Goal: Information Seeking & Learning: Learn about a topic

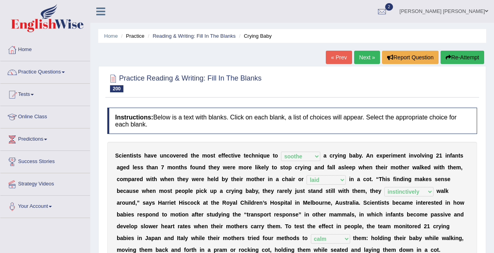
select select "soothe"
select select "laid"
select select "instinctively"
select select "calm"
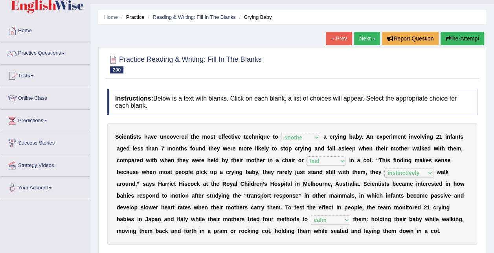
click at [362, 41] on link "Next »" at bounding box center [367, 38] width 26 height 13
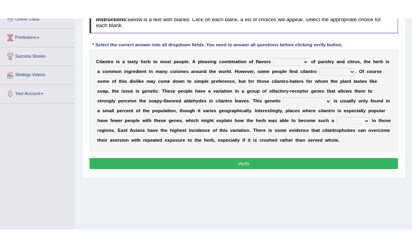
scroll to position [118, 0]
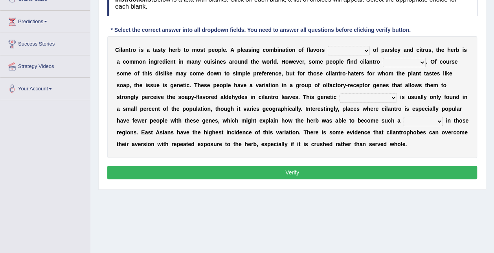
click at [345, 51] on select "remnant offensive affluent reminiscent" at bounding box center [349, 50] width 42 height 9
click at [328, 53] on select "remnant offensive affluent reminiscent" at bounding box center [349, 50] width 42 height 9
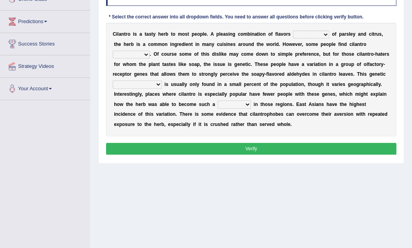
click at [150, 51] on select "vaccinating revolting suspecting invigorating" at bounding box center [131, 55] width 37 height 8
click at [309, 34] on select "remnant offensive affluent reminiscent" at bounding box center [311, 35] width 36 height 8
click at [303, 37] on select "remnant offensive affluent reminiscent" at bounding box center [311, 35] width 36 height 8
select select "reminiscent"
click at [293, 31] on select "remnant offensive affluent reminiscent" at bounding box center [311, 35] width 36 height 8
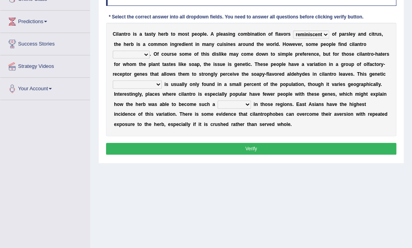
click at [150, 51] on select "vaccinating revolting suspecting invigorating" at bounding box center [131, 55] width 37 height 8
select select "vaccinating"
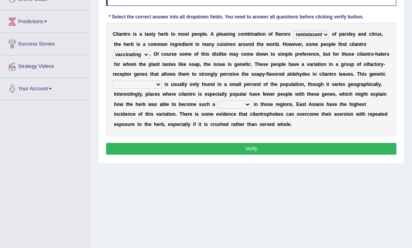
click at [150, 51] on select "vaccinating revolting suspecting invigorating" at bounding box center [131, 55] width 37 height 8
click at [162, 81] on select "taint density dam quirk" at bounding box center [137, 85] width 49 height 8
click at [218, 91] on b "c" at bounding box center [216, 93] width 3 height 5
click at [162, 81] on select "taint density dam quirk" at bounding box center [137, 85] width 49 height 8
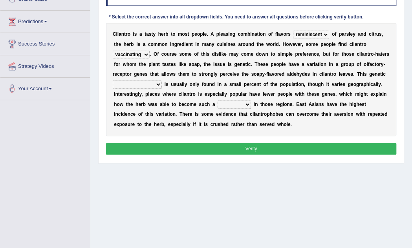
click at [230, 91] on b at bounding box center [228, 93] width 3 height 5
click at [162, 81] on select "taint density dam quirk" at bounding box center [137, 85] width 49 height 8
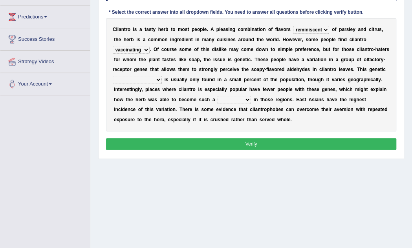
scroll to position [124, 0]
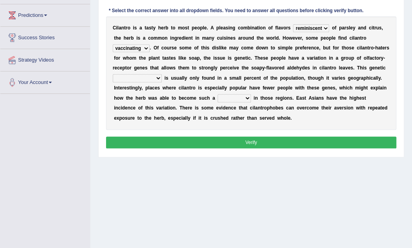
click at [162, 74] on select "taint density dam quirk" at bounding box center [137, 78] width 49 height 8
select select "quirk"
click at [162, 74] on select "taint density dam quirk" at bounding box center [137, 78] width 49 height 8
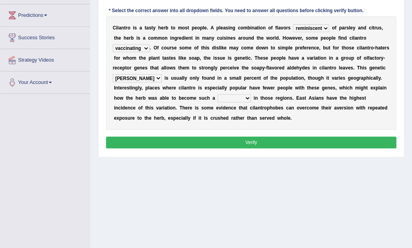
click at [251, 94] on select "homestay mainstay stay overstay" at bounding box center [234, 98] width 33 height 8
select select "stay"
click at [251, 94] on select "homestay mainstay stay overstay" at bounding box center [234, 98] width 33 height 8
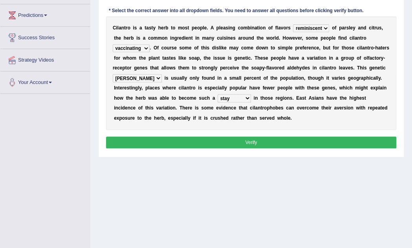
click at [269, 154] on div "Home Practice Reading & Writing: Fill In The Blanks Cilantro « Prev Next » Repo…" at bounding box center [251, 72] width 322 height 393
click at [277, 137] on button "Verify" at bounding box center [251, 142] width 291 height 11
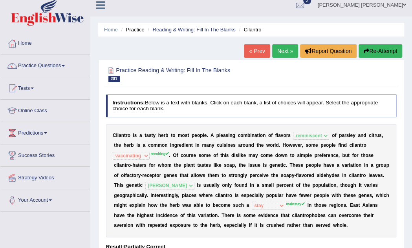
scroll to position [0, 0]
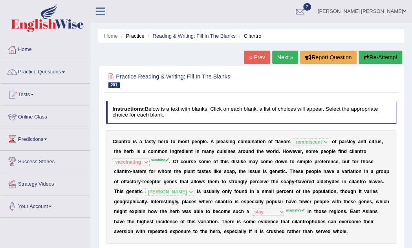
click at [289, 57] on link "Next »" at bounding box center [285, 57] width 26 height 13
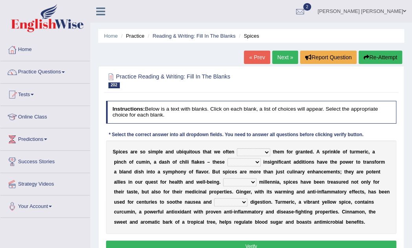
click at [253, 153] on select "get take pick enjoy" at bounding box center [253, 152] width 33 height 8
click at [259, 153] on select "get take pick enjoy" at bounding box center [253, 152] width 33 height 8
select select "take"
click at [237, 148] on select "get take pick enjoy" at bounding box center [253, 152] width 33 height 8
click at [215, 144] on div "S p i c e s a r e s o s i m p l e a n d u b i q u i t o u s t h a t w e o f t e…" at bounding box center [251, 187] width 291 height 93
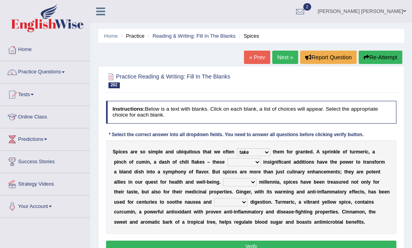
click at [227, 160] on select "rightly brightly seemingly gently" at bounding box center [243, 162] width 33 height 8
click at [227, 162] on select "rightly brightly seemingly gently" at bounding box center [243, 162] width 33 height 8
select select "seemingly"
click at [227, 158] on select "rightly brightly seemingly gently" at bounding box center [243, 162] width 33 height 8
click at [223, 178] on select "For Since Beyond From" at bounding box center [239, 182] width 33 height 8
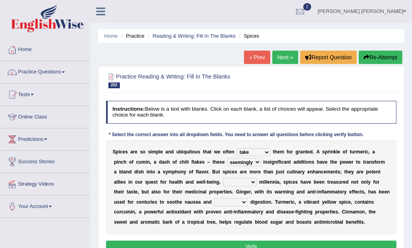
click at [223, 185] on select "For Since Beyond From" at bounding box center [239, 182] width 33 height 8
click at [223, 179] on select "For Since Beyond From" at bounding box center [239, 182] width 33 height 8
select select "Since"
click at [223, 178] on select "For Since Beyond From" at bounding box center [239, 182] width 33 height 8
click at [214, 205] on select "illustrate assign ease lead" at bounding box center [230, 202] width 33 height 8
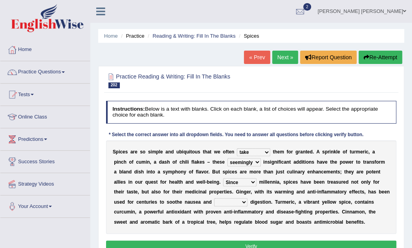
select select "ease"
click at [214, 198] on select "illustrate assign ease lead" at bounding box center [230, 202] width 33 height 8
click at [178, 244] on button "Verify" at bounding box center [251, 246] width 291 height 11
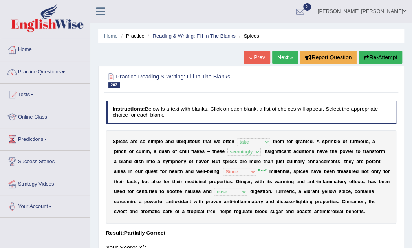
click at [289, 58] on link "Next »" at bounding box center [285, 57] width 26 height 13
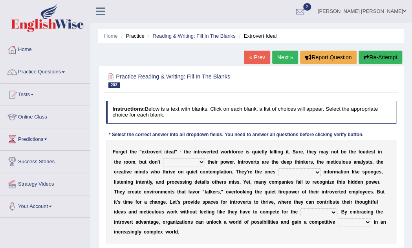
click at [165, 161] on select "underestimate juggle reassure endure" at bounding box center [184, 162] width 42 height 8
select select "underestimate"
click at [163, 158] on select "underestimate juggle reassure endure" at bounding box center [184, 162] width 42 height 8
click at [165, 163] on select "underestimate juggle reassure endure" at bounding box center [184, 162] width 42 height 8
click at [114, 169] on b at bounding box center [113, 171] width 1 height 5
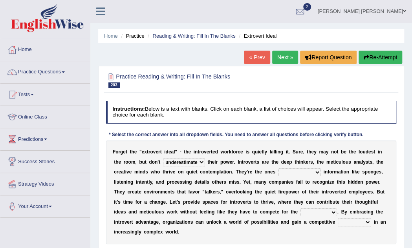
click at [278, 173] on select "absorbed absorbing have absorbed to absorb" at bounding box center [299, 172] width 43 height 8
click at [278, 168] on select "absorbed absorbing have absorbed to absorb" at bounding box center [299, 172] width 43 height 8
select select "to absorb"
click at [300, 210] on select "contest spotlight speech microphone" at bounding box center [318, 213] width 37 height 8
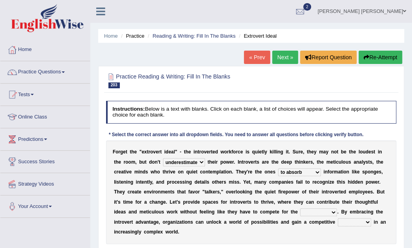
click at [300, 211] on select "contest spotlight speech microphone" at bounding box center [318, 213] width 37 height 8
select select "spotlight"
click at [300, 209] on select "contest spotlight speech microphone" at bounding box center [318, 213] width 37 height 8
click at [338, 220] on select "tax sword desk edge" at bounding box center [354, 222] width 33 height 8
select select "edge"
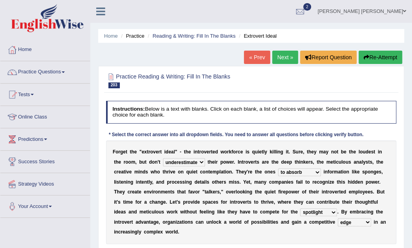
click at [338, 218] on select "tax sword desk edge" at bounding box center [354, 222] width 33 height 8
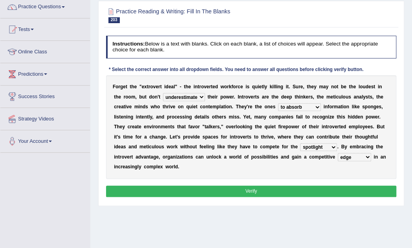
scroll to position [79, 0]
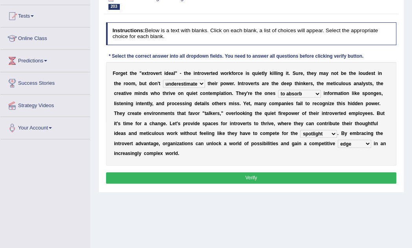
click at [209, 172] on button "Verify" at bounding box center [251, 177] width 291 height 11
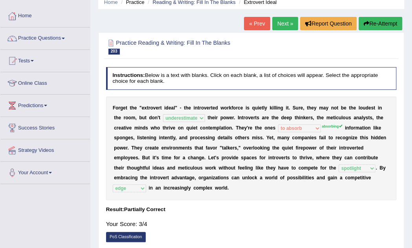
scroll to position [0, 0]
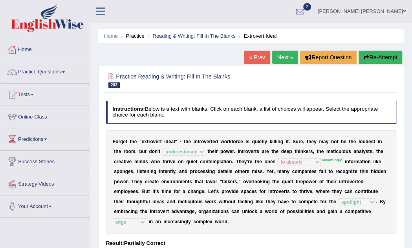
click at [280, 57] on link "Next »" at bounding box center [285, 57] width 26 height 13
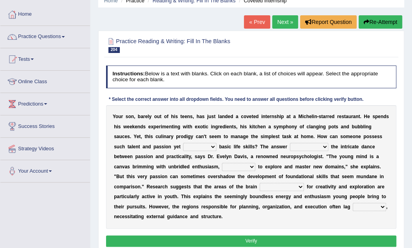
scroll to position [39, 0]
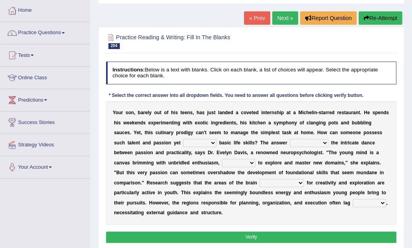
click at [183, 141] on select "deny lack remove embrace" at bounding box center [199, 143] width 33 height 8
click at [124, 180] on b "m" at bounding box center [121, 182] width 4 height 5
click at [290, 142] on select "bases on lies in puts forward sticks to" at bounding box center [309, 143] width 38 height 8
click at [290, 145] on select "bases on lies in puts forward sticks to" at bounding box center [309, 143] width 38 height 8
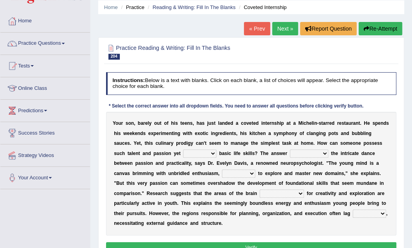
scroll to position [0, 0]
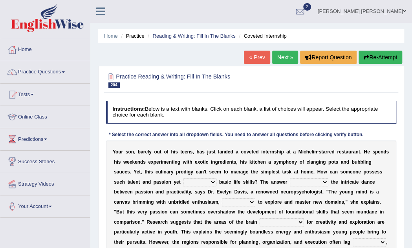
click at [284, 188] on div "Y o u r s o n , b a r e l y o u t o f h i s t e e n s , h a s j u s t l a n d e…" at bounding box center [251, 203] width 291 height 124
click at [284, 146] on div "Y o u r s o n , b a r e l y o u t o f h i s t e e n s , h a s j u s t l a n d e…" at bounding box center [251, 203] width 291 height 124
click at [279, 204] on b "e" at bounding box center [280, 201] width 3 height 5
click at [149, 188] on div "Y o u r s o n , b a r e l y o u t o f h i s t e e n s , h a s j u s t l a n d e…" at bounding box center [251, 203] width 291 height 124
click at [149, 187] on div "Y o u r s o n , b a r e l y o u t o f h i s t e e n s , h a s j u s t l a n d e…" at bounding box center [251, 203] width 291 height 124
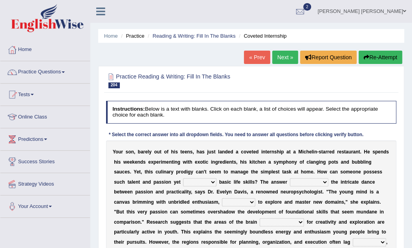
click at [183, 185] on select "deny lack remove embrace" at bounding box center [199, 182] width 33 height 8
select select "lack"
click at [183, 178] on select "deny lack remove embrace" at bounding box center [199, 182] width 33 height 8
click at [290, 185] on select "bases on lies in puts forward sticks to" at bounding box center [309, 182] width 38 height 8
select select "lies in"
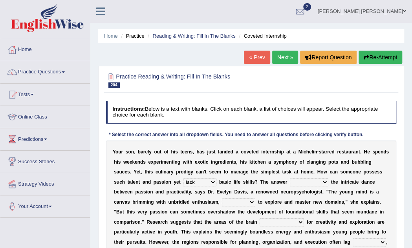
click at [290, 178] on select "bases on lies in puts forward sticks to" at bounding box center [309, 182] width 38 height 8
click at [222, 202] on select "potential typical liable eager" at bounding box center [238, 202] width 33 height 8
select select "potential"
click at [222, 198] on select "potential typical liable eager" at bounding box center [238, 202] width 33 height 8
click at [260, 223] on select "responsible respond responding are responsible" at bounding box center [282, 222] width 44 height 8
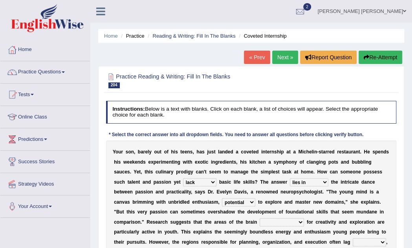
select select "responsible"
click at [260, 218] on select "responsible respond responding are responsible" at bounding box center [282, 222] width 44 height 8
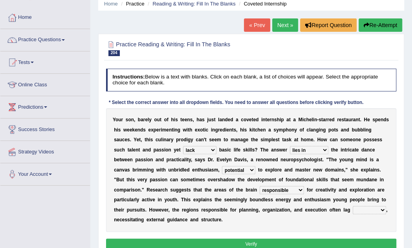
scroll to position [39, 0]
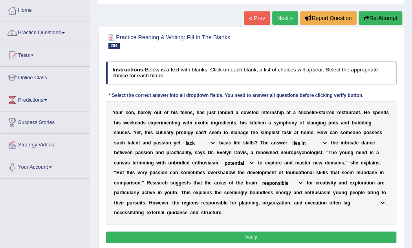
click at [353, 205] on select "before within behind beyond" at bounding box center [369, 203] width 33 height 8
select select "behind"
click at [353, 199] on select "before within behind beyond" at bounding box center [369, 203] width 33 height 8
click at [204, 232] on button "Verify" at bounding box center [251, 237] width 291 height 11
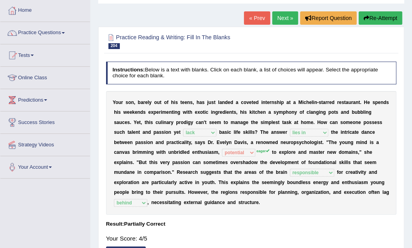
click at [288, 18] on link "Next »" at bounding box center [285, 17] width 26 height 13
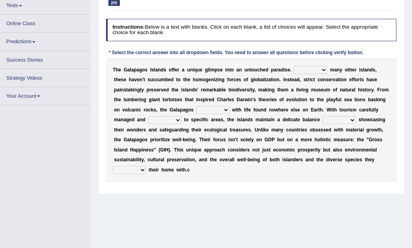
scroll to position [89, 0]
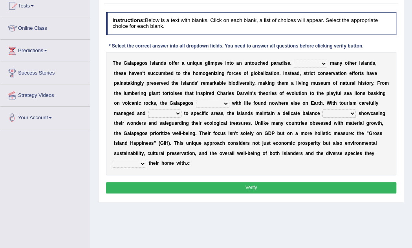
click at [301, 63] on select "Due to Despite Instead of Unlike" at bounding box center [310, 64] width 33 height 8
select select "Unlike"
click at [294, 60] on select "Due to Despite Instead of Unlike" at bounding box center [310, 64] width 33 height 8
click at [196, 104] on select "link teem fill restore" at bounding box center [212, 104] width 33 height 8
select select "fill"
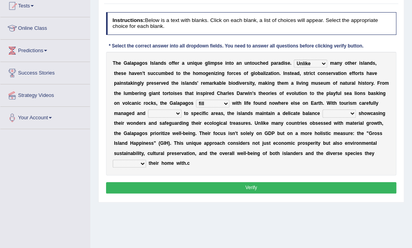
click at [196, 100] on select "link teem fill restore" at bounding box center [212, 104] width 33 height 8
click at [181, 110] on select "stretched rid verified restricted" at bounding box center [164, 114] width 33 height 8
select select "restricted"
click at [181, 110] on select "stretched rid verified restricted" at bounding box center [164, 114] width 33 height 8
click at [322, 114] on select "upon toward between among" at bounding box center [338, 114] width 33 height 8
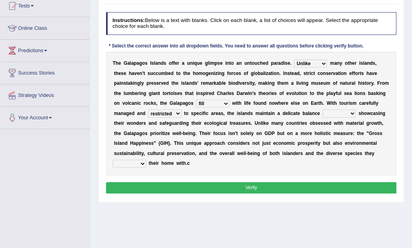
select select "toward"
click at [322, 110] on select "upon toward between among" at bounding box center [338, 114] width 33 height 8
click at [146, 160] on select "share engage regard live" at bounding box center [129, 164] width 33 height 8
click at [321, 155] on div "T h e G a l a p a g o s I s l a n d s o f f e r a u n i q u e g l i m p s e i n…" at bounding box center [251, 114] width 291 height 124
click at [146, 160] on select "share engage regard live" at bounding box center [129, 164] width 33 height 8
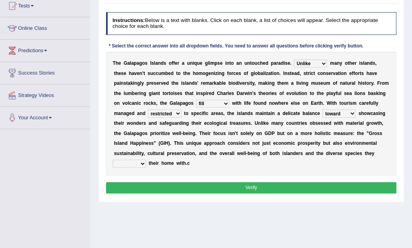
select select "share"
click at [146, 160] on select "share engage regard live" at bounding box center [129, 164] width 33 height 8
click at [266, 182] on button "Verify" at bounding box center [251, 187] width 291 height 11
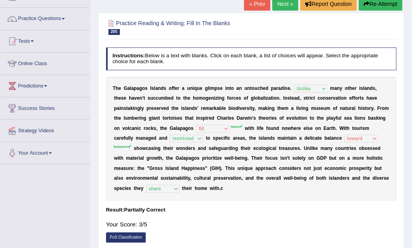
scroll to position [10, 0]
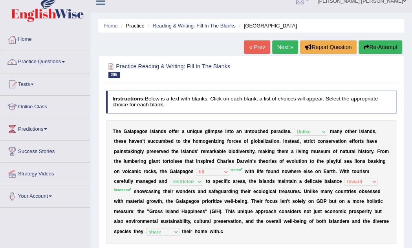
click at [283, 46] on link "Next »" at bounding box center [285, 46] width 26 height 13
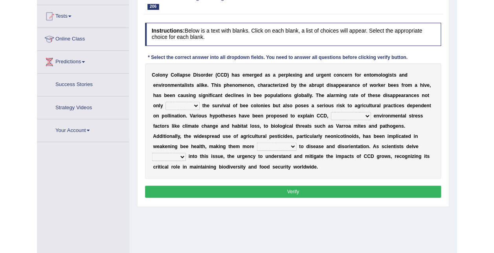
scroll to position [89, 0]
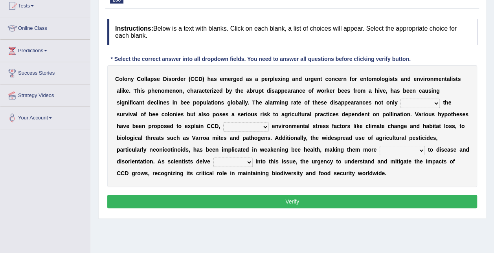
click at [400, 101] on select "justifies involves threatens reviews" at bounding box center [419, 103] width 39 height 9
select select "threatens"
click at [400, 99] on select "justifies involves threatens reviews" at bounding box center [419, 103] width 39 height 9
click at [223, 126] on select "based on ranging from other than together with" at bounding box center [246, 126] width 46 height 9
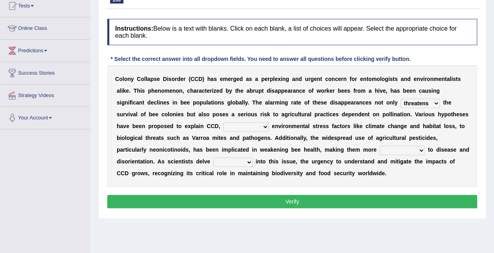
click at [223, 126] on select "based on ranging from other than together with" at bounding box center [246, 126] width 46 height 9
click at [412, 129] on b "h" at bounding box center [425, 126] width 4 height 6
click at [223, 123] on select "based on ranging from other than together with" at bounding box center [246, 126] width 46 height 9
click at [223, 122] on select "based on ranging from other than together with" at bounding box center [246, 126] width 46 height 9
select select "based on"
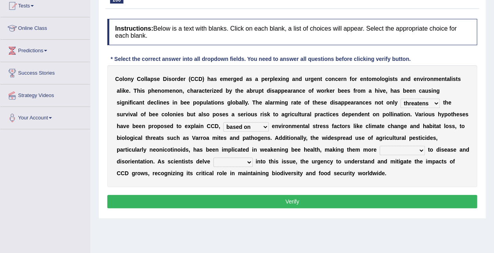
click at [223, 122] on select "based on ranging from other than together with" at bounding box center [246, 126] width 46 height 9
click at [379, 149] on select "susceptible conventional prominent central" at bounding box center [401, 150] width 45 height 9
select select "susceptible"
click at [379, 146] on select "susceptible conventional prominent central" at bounding box center [401, 150] width 45 height 9
click at [253, 157] on select "faster higher wider deeper" at bounding box center [232, 161] width 39 height 9
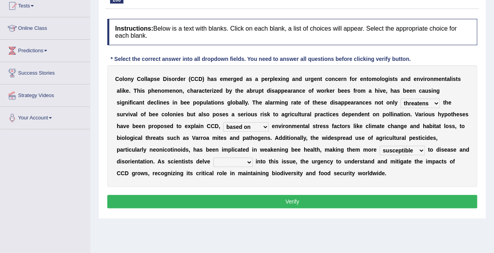
select select "faster"
click at [253, 157] on select "faster higher wider deeper" at bounding box center [232, 161] width 39 height 9
click at [327, 201] on button "Verify" at bounding box center [292, 201] width 370 height 13
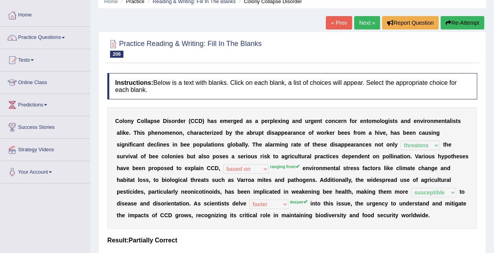
scroll to position [10, 0]
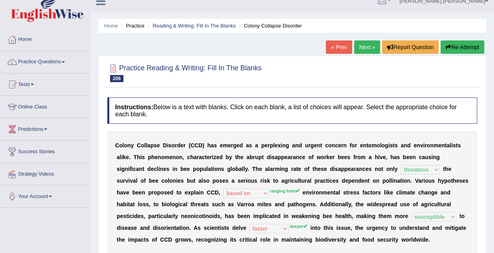
click at [363, 47] on link "Next »" at bounding box center [367, 46] width 26 height 13
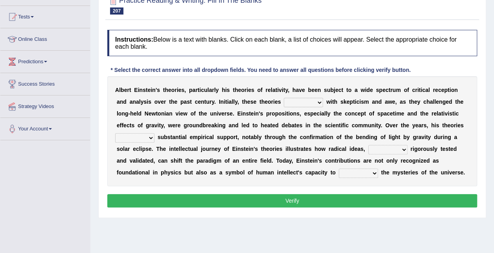
scroll to position [79, 0]
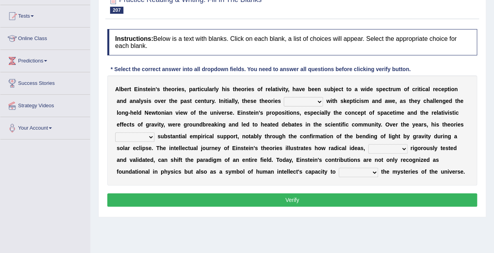
click at [284, 101] on select "have met are met were met met" at bounding box center [303, 101] width 39 height 9
select select "were met"
click at [284, 97] on select "have met are met were met met" at bounding box center [303, 101] width 39 height 9
click at [154, 132] on select "revised surpassed gained occupied" at bounding box center [134, 136] width 39 height 9
select select "gained"
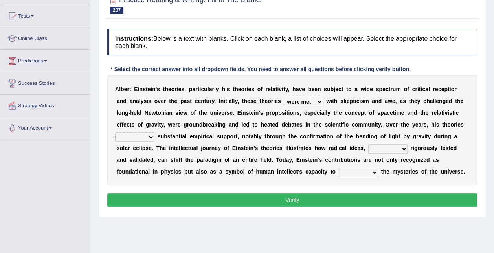
click at [154, 132] on select "revised surpassed gained occupied" at bounding box center [134, 136] width 39 height 9
click at [368, 149] on select "whether once where yet" at bounding box center [387, 148] width 39 height 9
select select "once"
click at [368, 144] on select "whether once where yet" at bounding box center [387, 148] width 39 height 9
click at [339, 170] on select "rewrite liberate unravel trust" at bounding box center [358, 172] width 39 height 9
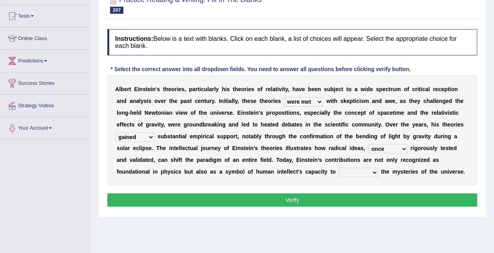
select select "rewrite"
click at [339, 168] on select "rewrite liberate unravel trust" at bounding box center [358, 172] width 39 height 9
click at [234, 201] on button "Verify" at bounding box center [292, 199] width 370 height 13
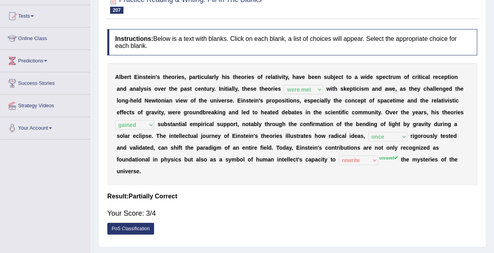
scroll to position [39, 0]
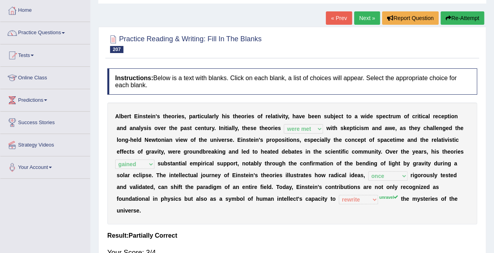
click at [369, 15] on link "Next »" at bounding box center [367, 17] width 26 height 13
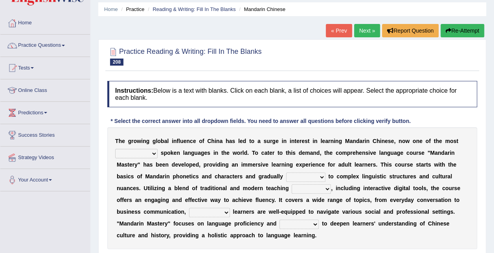
scroll to position [39, 0]
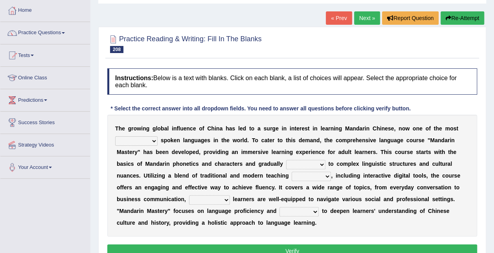
click at [141, 139] on select "traditionally faintly widely extremely" at bounding box center [136, 140] width 42 height 9
select select "traditionally"
click at [115, 136] on select "traditionally faintly widely extremely" at bounding box center [136, 140] width 42 height 9
click at [286, 162] on select "views advances flows drifts" at bounding box center [305, 164] width 39 height 9
select select "advances"
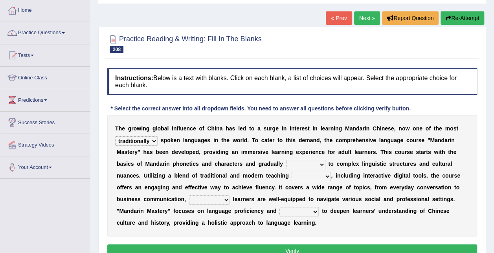
click at [286, 160] on select "views advances flows drifts" at bounding box center [305, 164] width 39 height 9
click at [291, 180] on select "methods sectors journals reactions" at bounding box center [310, 176] width 39 height 9
select select "methods"
click at [291, 172] on select "methods sectors journals reactions" at bounding box center [310, 176] width 39 height 9
click at [230, 195] on select "ensuring achieving mentioning deciding" at bounding box center [209, 199] width 41 height 9
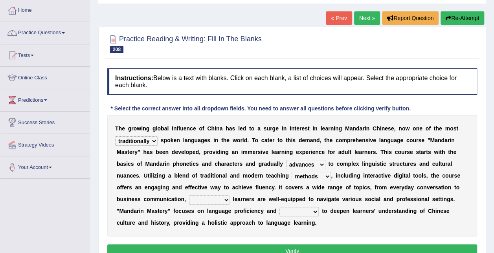
select select "ensuring"
click at [230, 195] on select "ensuring achieving mentioning deciding" at bounding box center [209, 199] width 41 height 9
click at [279, 209] on select "discusses aims seals causes" at bounding box center [298, 211] width 39 height 9
click at [279, 208] on select "discusses aims seals causes" at bounding box center [298, 211] width 39 height 9
click at [279, 213] on select "discusses aims seals causes" at bounding box center [298, 211] width 39 height 9
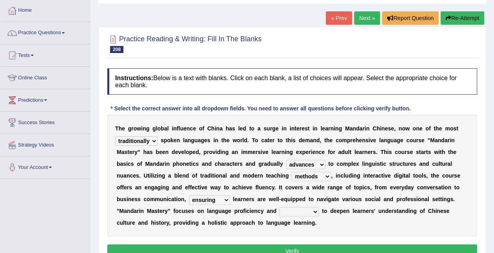
select select "causes"
click at [279, 207] on select "discusses aims seals causes" at bounding box center [298, 211] width 39 height 9
click at [198, 244] on button "Verify" at bounding box center [292, 250] width 370 height 13
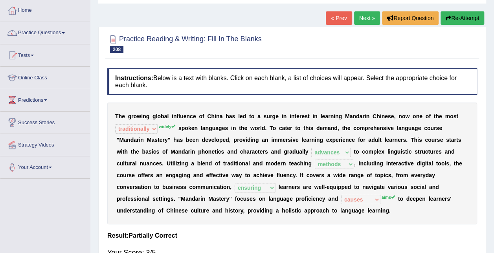
click at [361, 23] on link "Next »" at bounding box center [367, 17] width 26 height 13
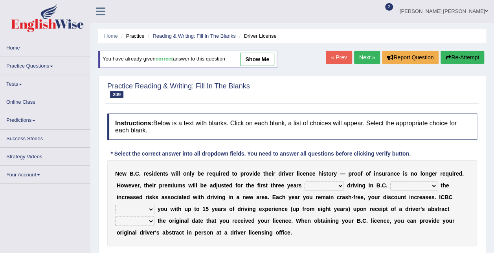
click at [362, 55] on link "Next »" at bounding box center [367, 57] width 26 height 13
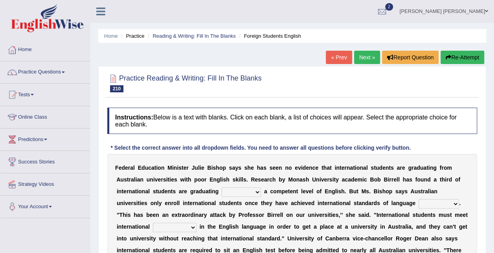
click at [221, 191] on select "without for into by" at bounding box center [240, 191] width 39 height 9
select select "without"
click at [221, 187] on select "without for into by" at bounding box center [240, 191] width 39 height 9
click at [418, 203] on select "proficiency test affinity results" at bounding box center [438, 203] width 40 height 9
select select "proficiency"
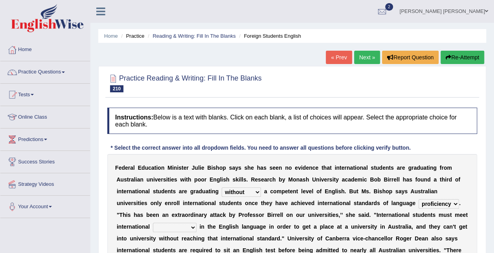
click at [418, 199] on select "proficiency test affinity results" at bounding box center [438, 203] width 40 height 9
click at [196, 223] on select "approaches standard benchmarks ways" at bounding box center [175, 227] width 44 height 9
select select "benchmarks"
click at [196, 223] on select "approaches standard benchmarks ways" at bounding box center [175, 227] width 44 height 9
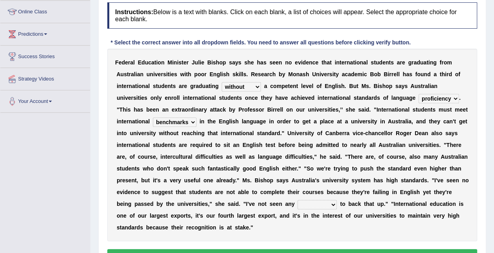
scroll to position [118, 0]
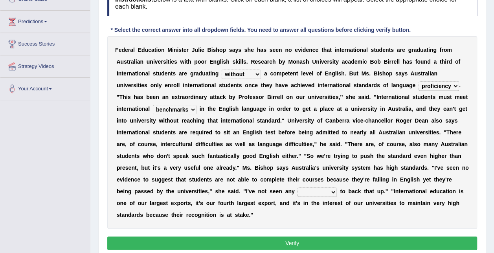
click at [337, 187] on select "excuse support reason evidence" at bounding box center [316, 191] width 39 height 9
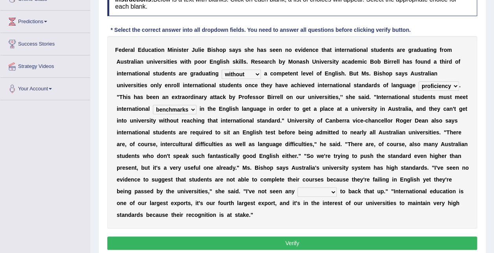
select select "excuse"
click at [337, 187] on select "excuse support reason evidence" at bounding box center [316, 191] width 39 height 9
click at [383, 236] on button "Verify" at bounding box center [292, 242] width 370 height 13
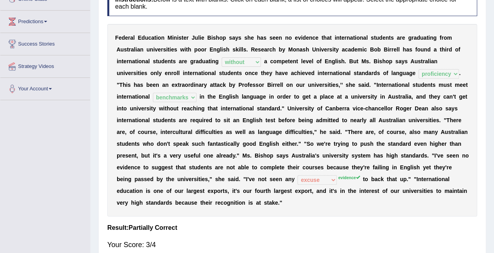
scroll to position [0, 0]
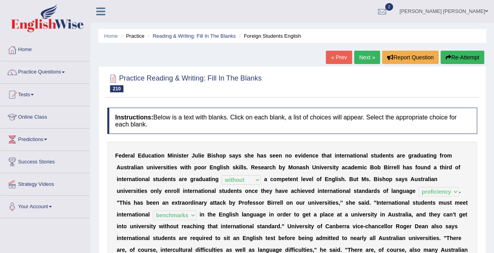
click at [366, 58] on link "Next »" at bounding box center [367, 57] width 26 height 13
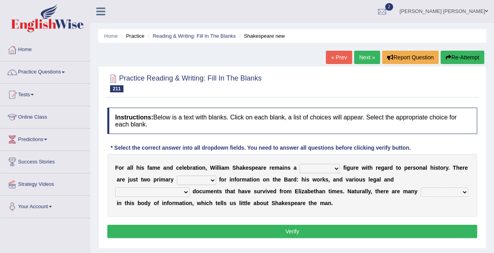
click at [305, 165] on select "inventive idealistic ridiculous mysterious" at bounding box center [319, 168] width 40 height 9
click at [349, 186] on div "F o r a l l h i s f a m e a n d c e l e b r a t i o n , W i l l i a m S h a k e…" at bounding box center [292, 185] width 370 height 63
click at [177, 177] on select "types resources form sources" at bounding box center [196, 180] width 39 height 9
click at [189, 187] on select "college university private church" at bounding box center [152, 191] width 74 height 9
click at [298, 199] on div "F o r a l l h i s f a m e a n d c e l e b r a t i o n , W i l l i a m S h a k e…" at bounding box center [292, 185] width 370 height 63
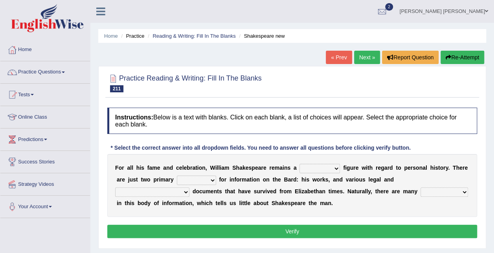
click at [311, 168] on select "inventive idealistic ridiculous mysterious" at bounding box center [319, 168] width 40 height 9
select select "mysterious"
click at [299, 164] on select "inventive idealistic ridiculous mysterious" at bounding box center [319, 168] width 40 height 9
click at [178, 181] on select "types resources form sources" at bounding box center [196, 180] width 39 height 9
select select "form"
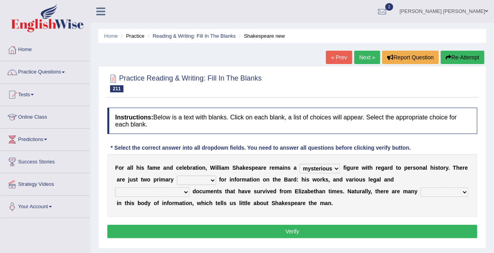
click at [177, 176] on select "types resources form sources" at bounding box center [196, 180] width 39 height 9
click at [189, 187] on select "college university private church" at bounding box center [152, 191] width 74 height 9
select select "private"
click at [189, 187] on select "college university private church" at bounding box center [152, 191] width 74 height 9
click at [420, 191] on select "grabs gaps merits achievements" at bounding box center [444, 191] width 48 height 9
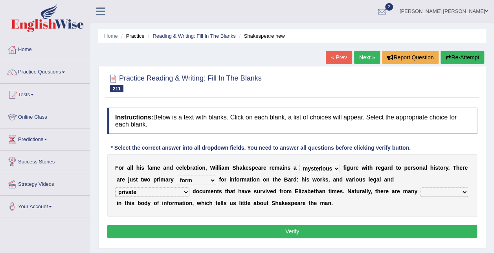
select select "gaps"
click at [420, 187] on select "grabs gaps merits achievements" at bounding box center [444, 191] width 48 height 9
click at [292, 227] on button "Verify" at bounding box center [292, 231] width 370 height 13
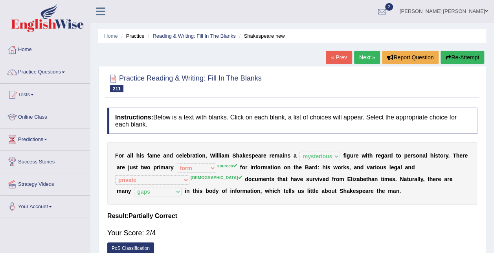
click at [366, 57] on link "Next »" at bounding box center [367, 57] width 26 height 13
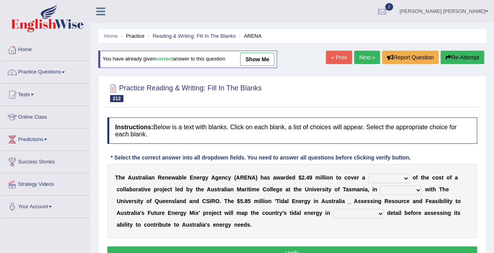
click at [262, 60] on link "show me" at bounding box center [257, 59] width 34 height 13
select select "portion"
select select "partnership"
select select "unprecedented"
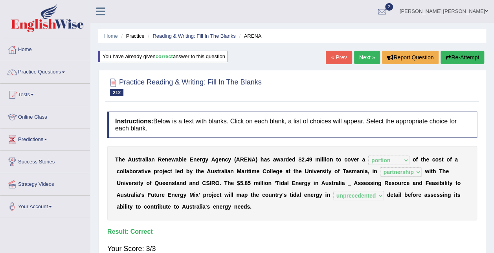
click at [364, 53] on link "Next »" at bounding box center [367, 57] width 26 height 13
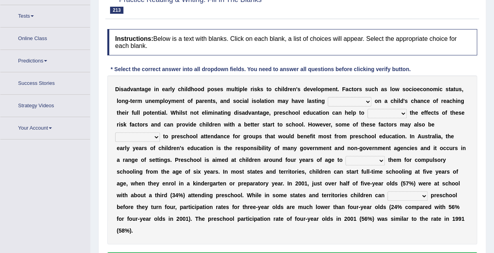
scroll to position [89, 0]
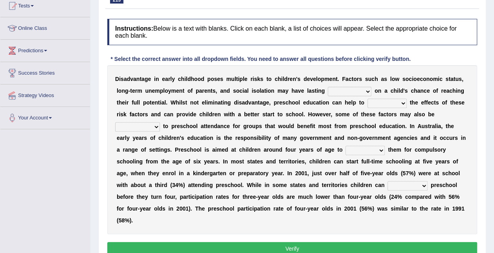
click at [328, 91] on select "impressions impacts effects variations" at bounding box center [350, 91] width 44 height 9
select select "effects"
click at [328, 87] on select "impressions impacts effects variations" at bounding box center [350, 91] width 44 height 9
click at [328, 89] on select "impressions impacts effects variations" at bounding box center [350, 91] width 44 height 9
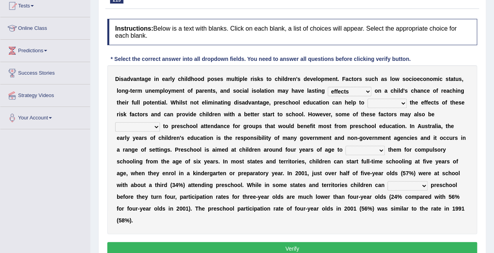
click at [367, 102] on select "lessen hold hoist promote" at bounding box center [386, 103] width 39 height 9
select select "lessen"
click at [367, 99] on select "lessen hold hoist promote" at bounding box center [386, 103] width 39 height 9
click at [160, 122] on select "barriers roundabouts accesses factors" at bounding box center [137, 126] width 45 height 9
select select "barriers"
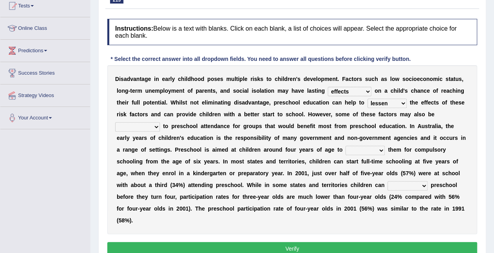
click at [160, 122] on select "barriers roundabouts accesses factors" at bounding box center [137, 126] width 45 height 9
click at [345, 150] on select "undo fix tie prepare" at bounding box center [364, 150] width 39 height 9
select select "prepare"
click at [345, 146] on select "undo fix tie prepare" at bounding box center [364, 150] width 39 height 9
click at [387, 185] on select "commence alter delay escape" at bounding box center [407, 185] width 40 height 9
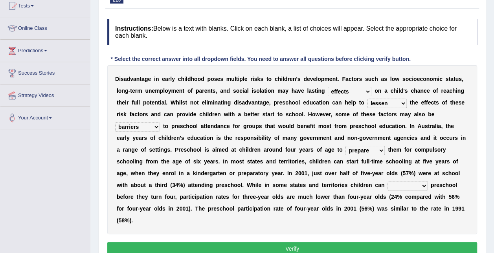
select select "delay"
click at [387, 181] on select "commence alter delay escape" at bounding box center [407, 185] width 40 height 9
click at [217, 242] on button "Verify" at bounding box center [292, 248] width 370 height 13
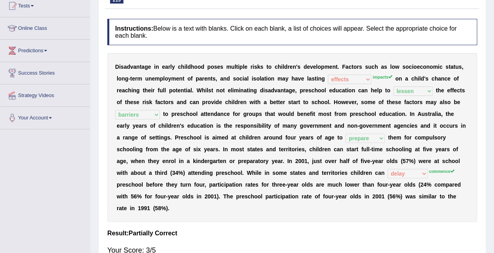
scroll to position [0, 0]
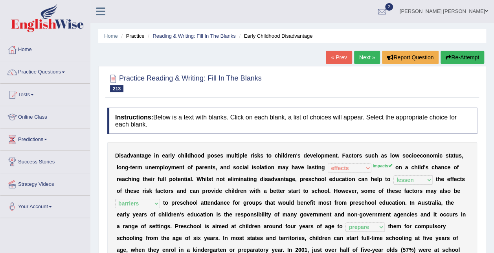
click at [360, 55] on link "Next »" at bounding box center [367, 57] width 26 height 13
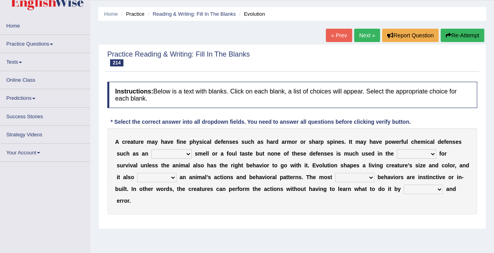
scroll to position [39, 0]
